Goal: Check status

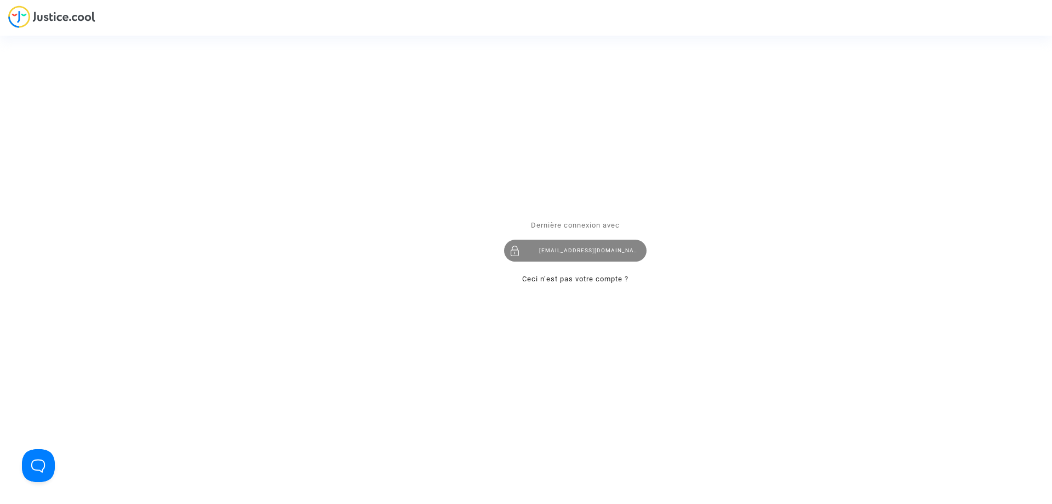
click at [614, 250] on div "[EMAIL_ADDRESS][DOMAIN_NAME]" at bounding box center [575, 251] width 143 height 22
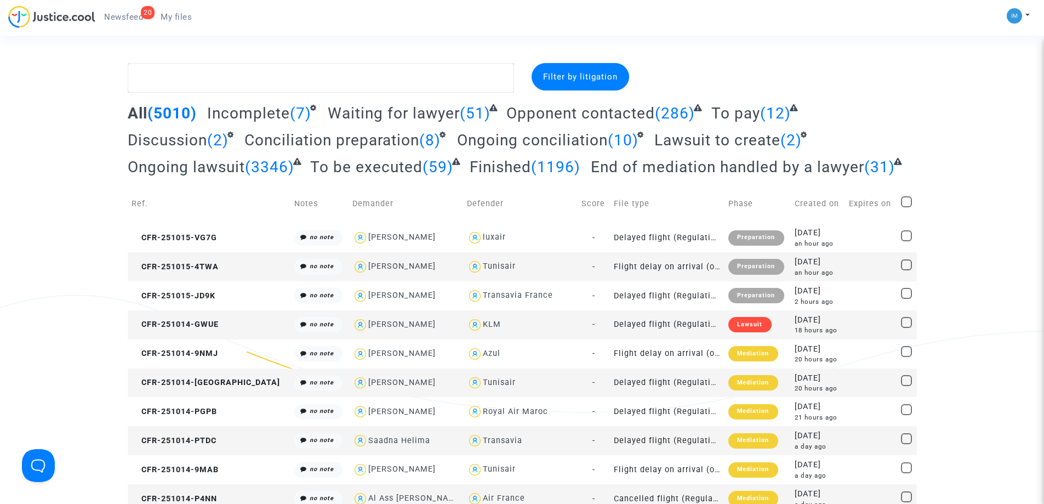
click at [382, 168] on span "To be executed" at bounding box center [366, 167] width 112 height 18
